Goal: Task Accomplishment & Management: Manage account settings

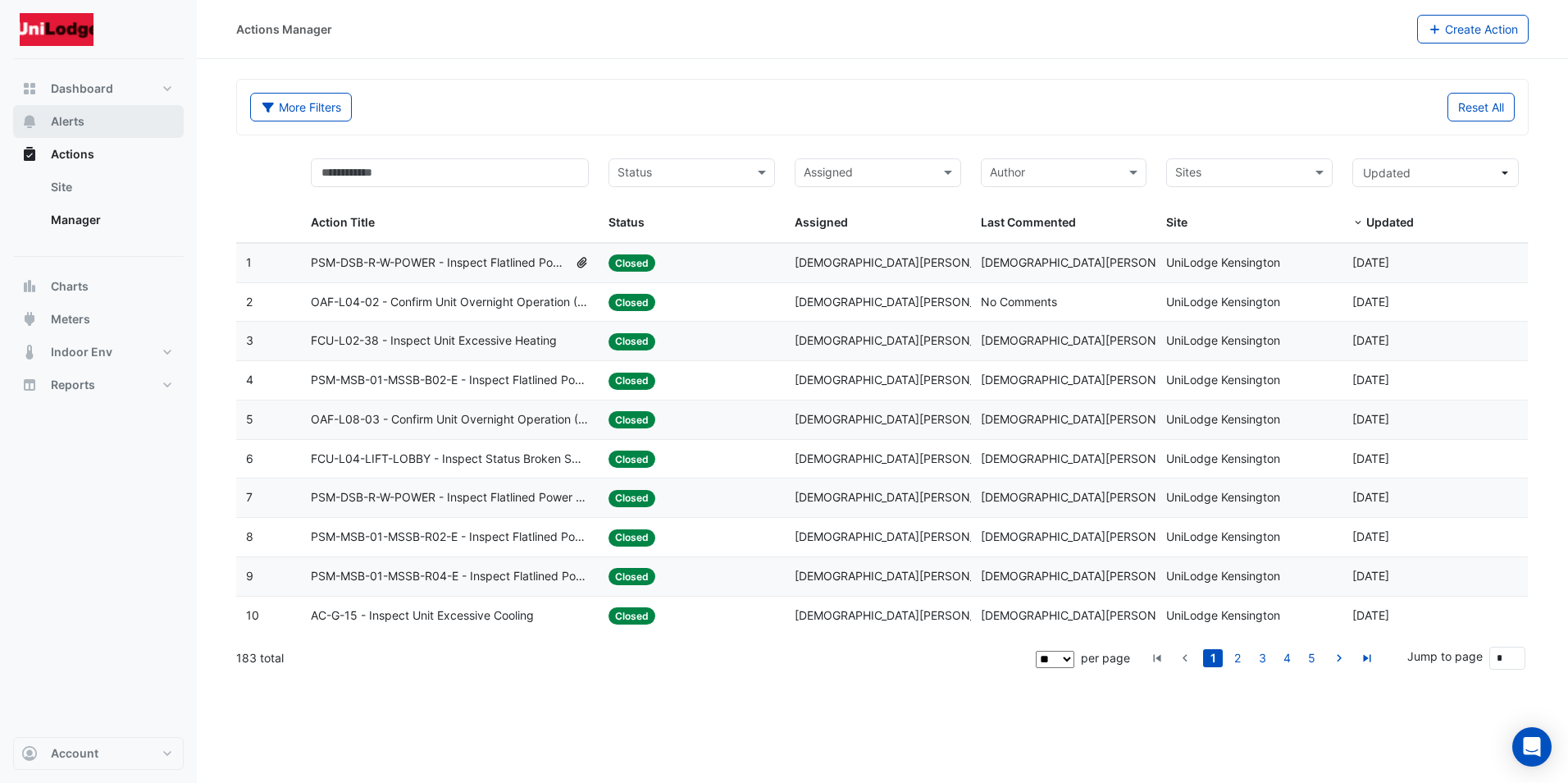
click at [67, 114] on span "Alerts" at bounding box center [68, 122] width 34 height 16
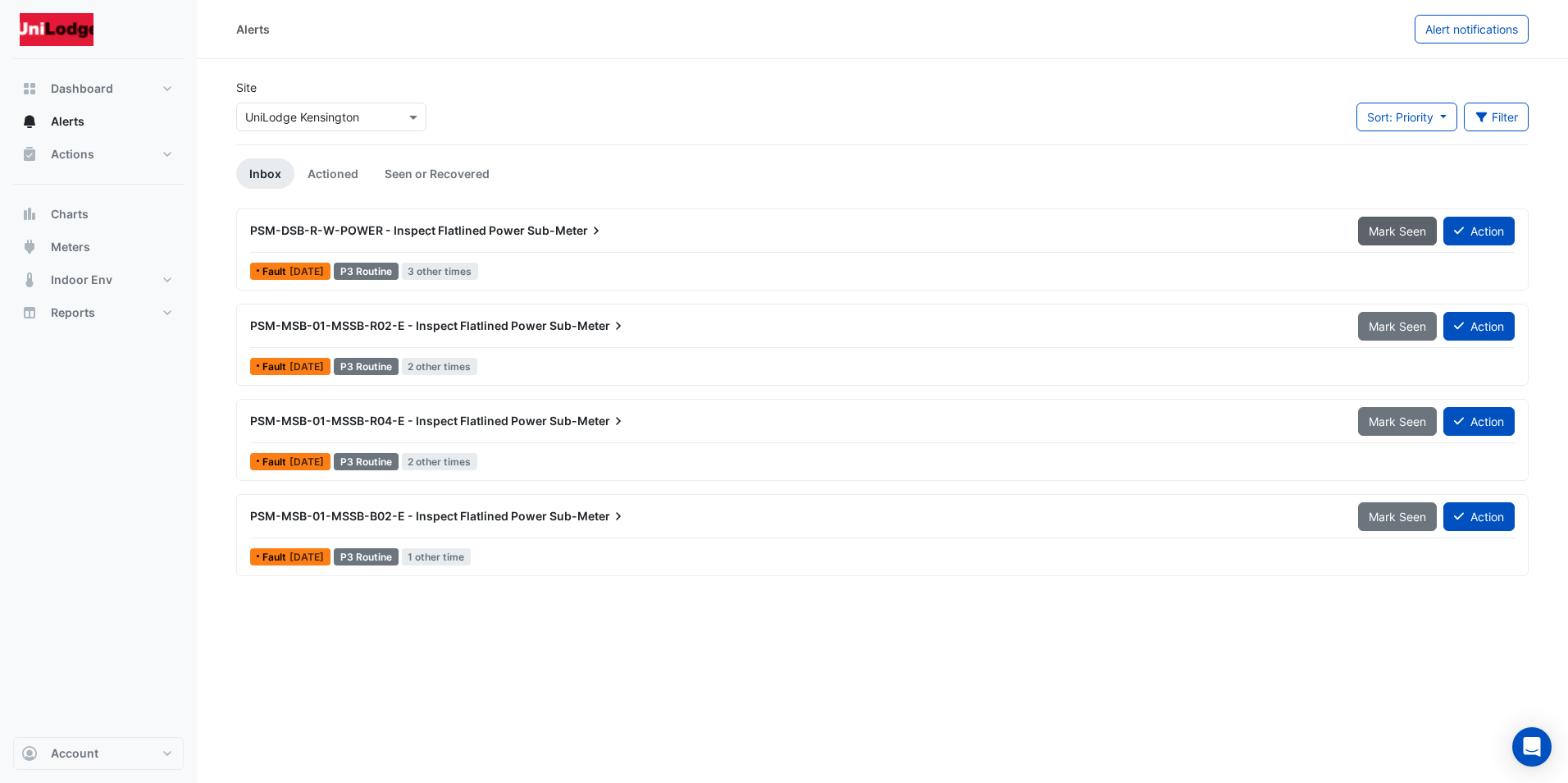
click at [1386, 228] on span "Mark Seen" at bounding box center [1398, 231] width 58 height 14
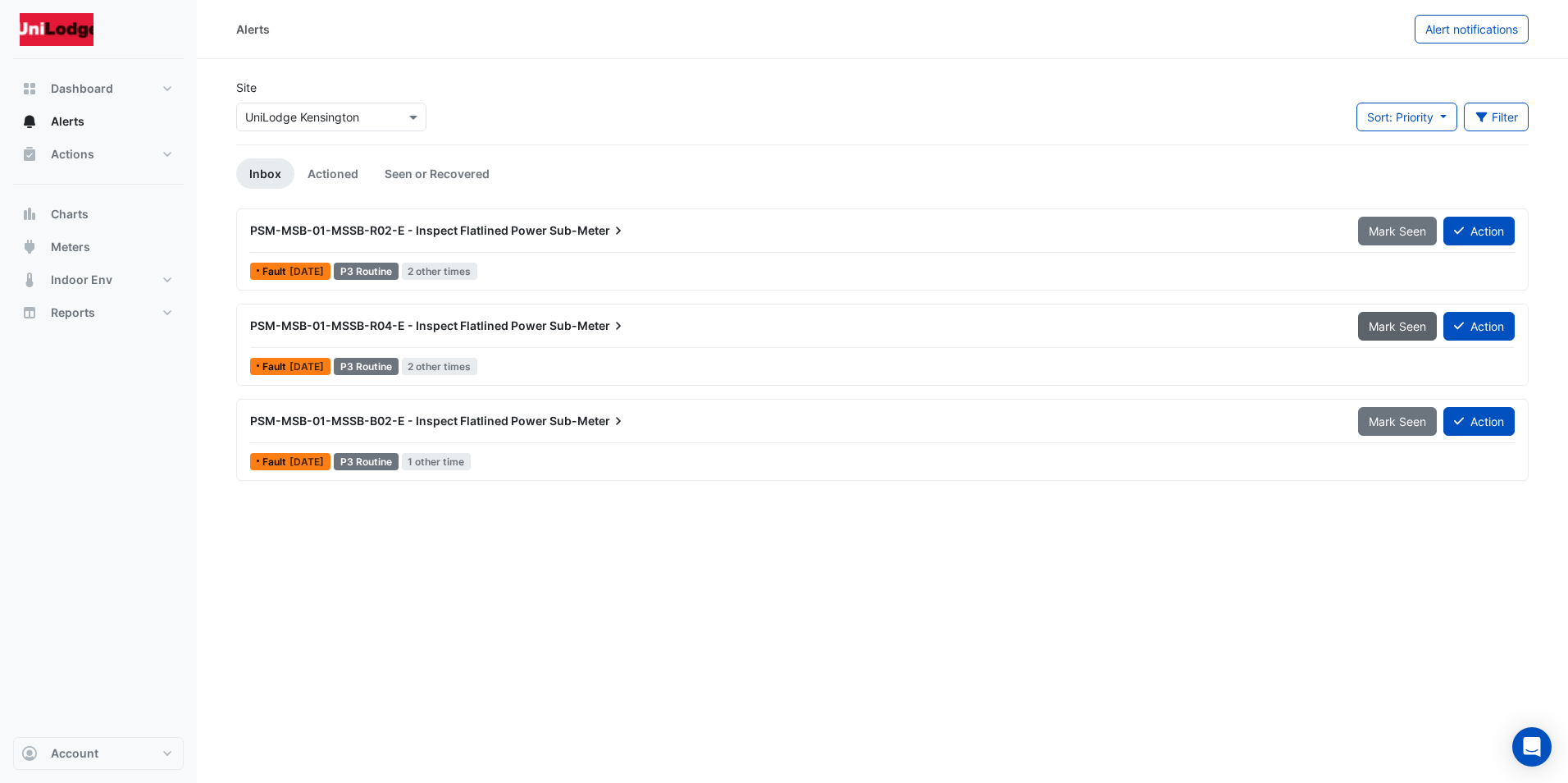
click at [1389, 326] on span "Mark Seen" at bounding box center [1398, 326] width 58 height 14
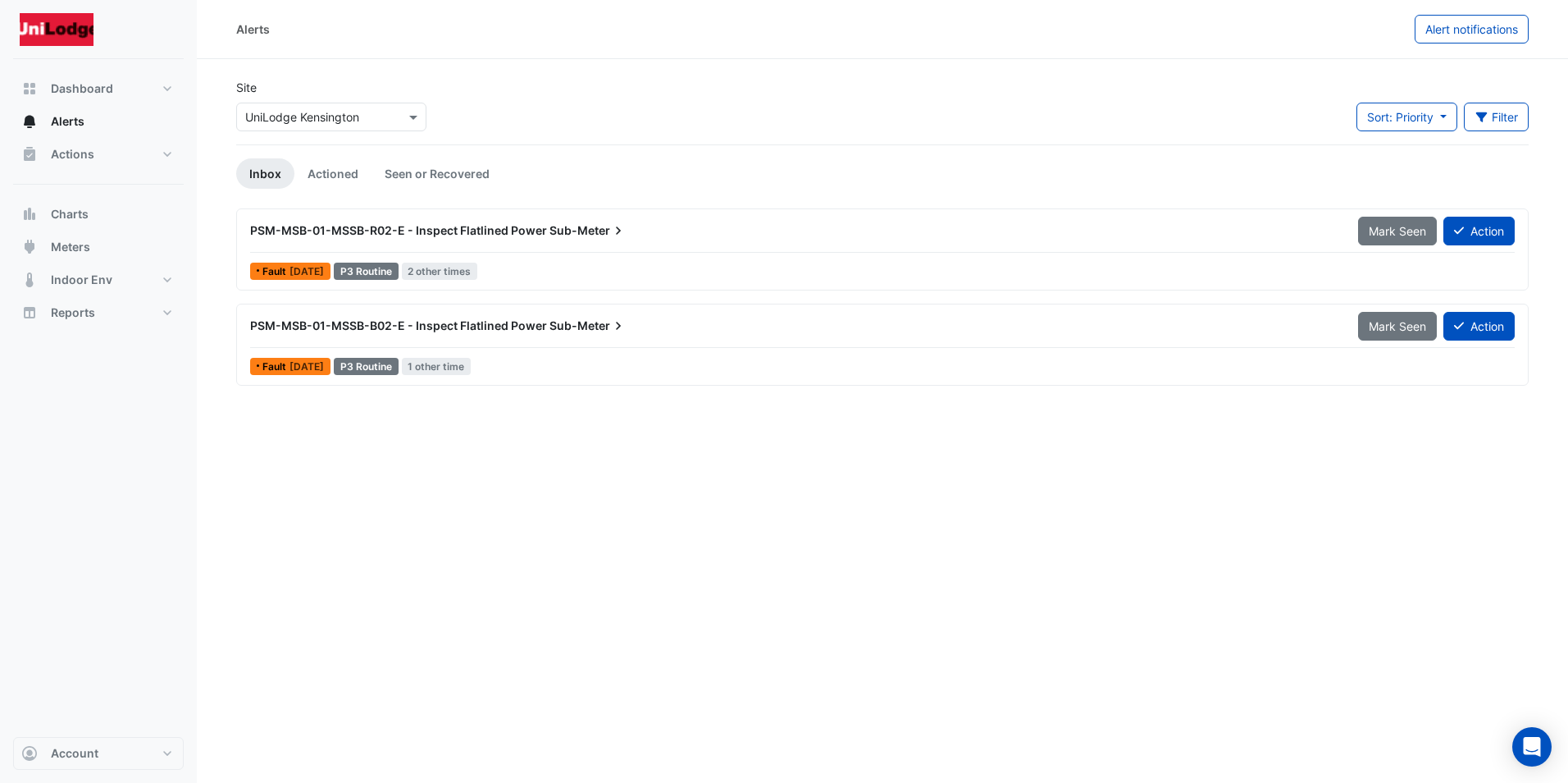
click at [1397, 331] on span "Mark Seen" at bounding box center [1398, 326] width 58 height 14
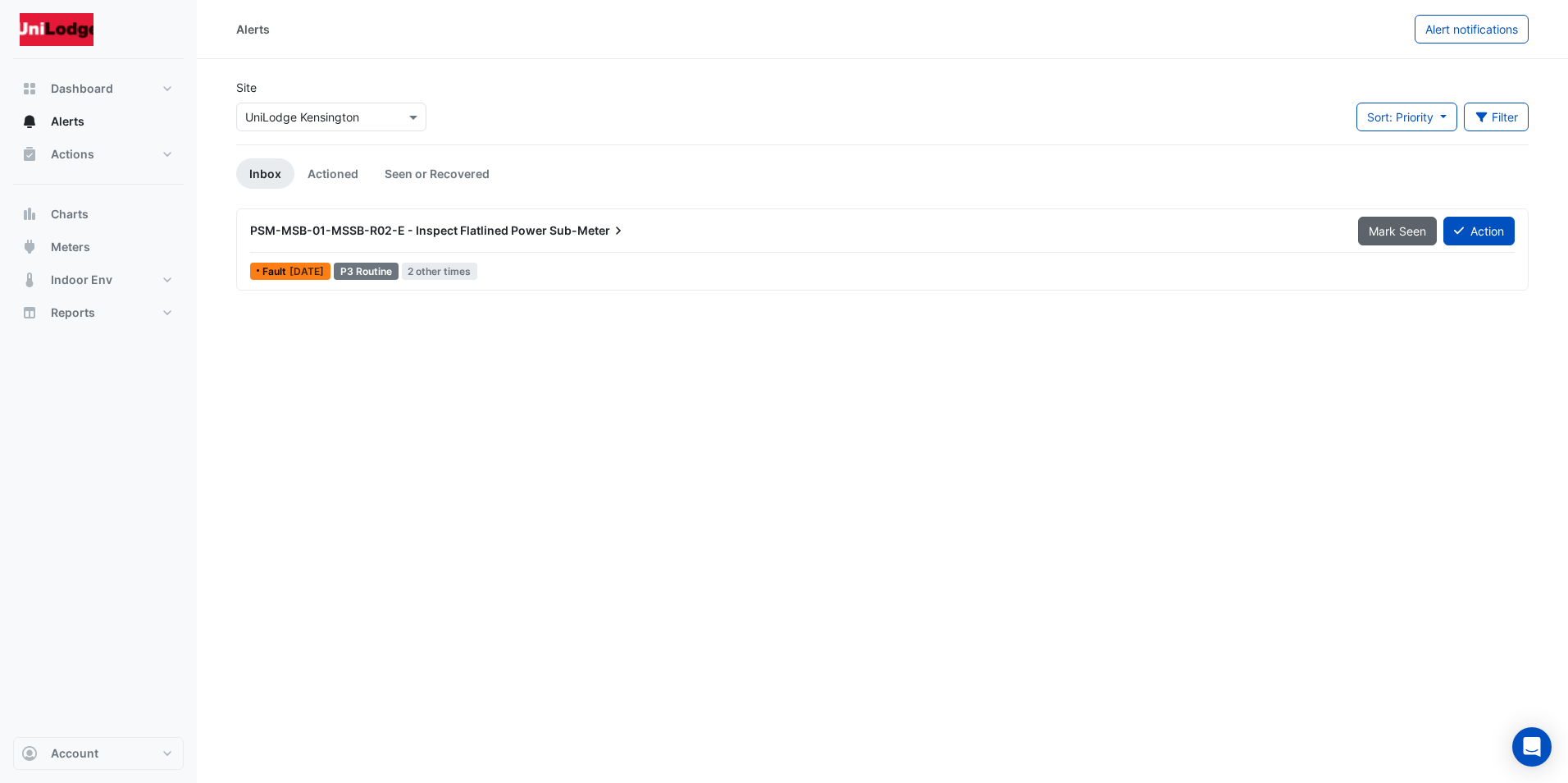
click at [1375, 227] on span "Mark Seen" at bounding box center [1398, 231] width 58 height 14
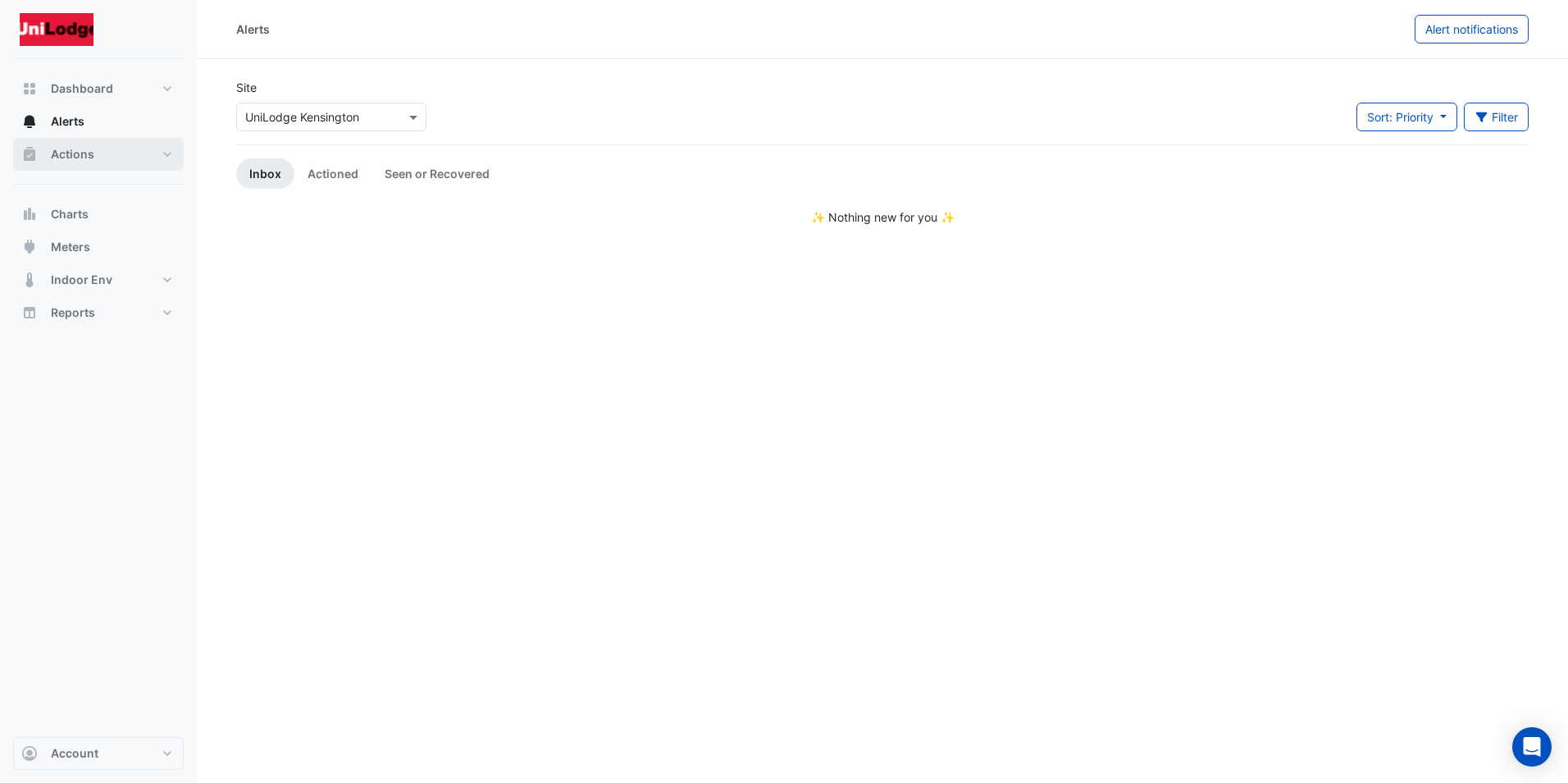
click at [59, 154] on span "Actions" at bounding box center [73, 154] width 44 height 16
